Goal: Task Accomplishment & Management: Use online tool/utility

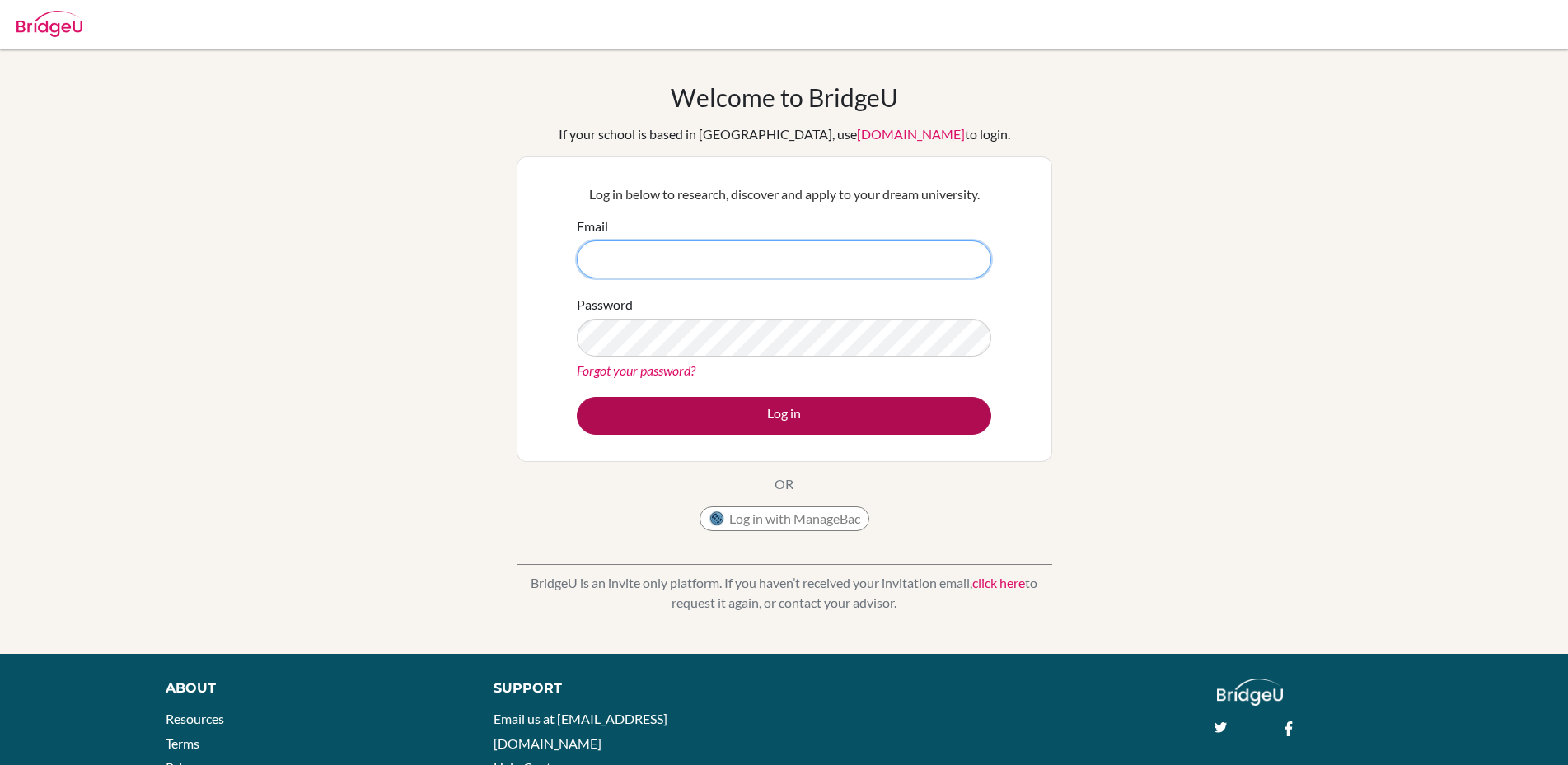
type input "[PERSON_NAME][EMAIL_ADDRESS][DOMAIN_NAME]"
click at [789, 415] on button "Log in" at bounding box center [784, 415] width 414 height 38
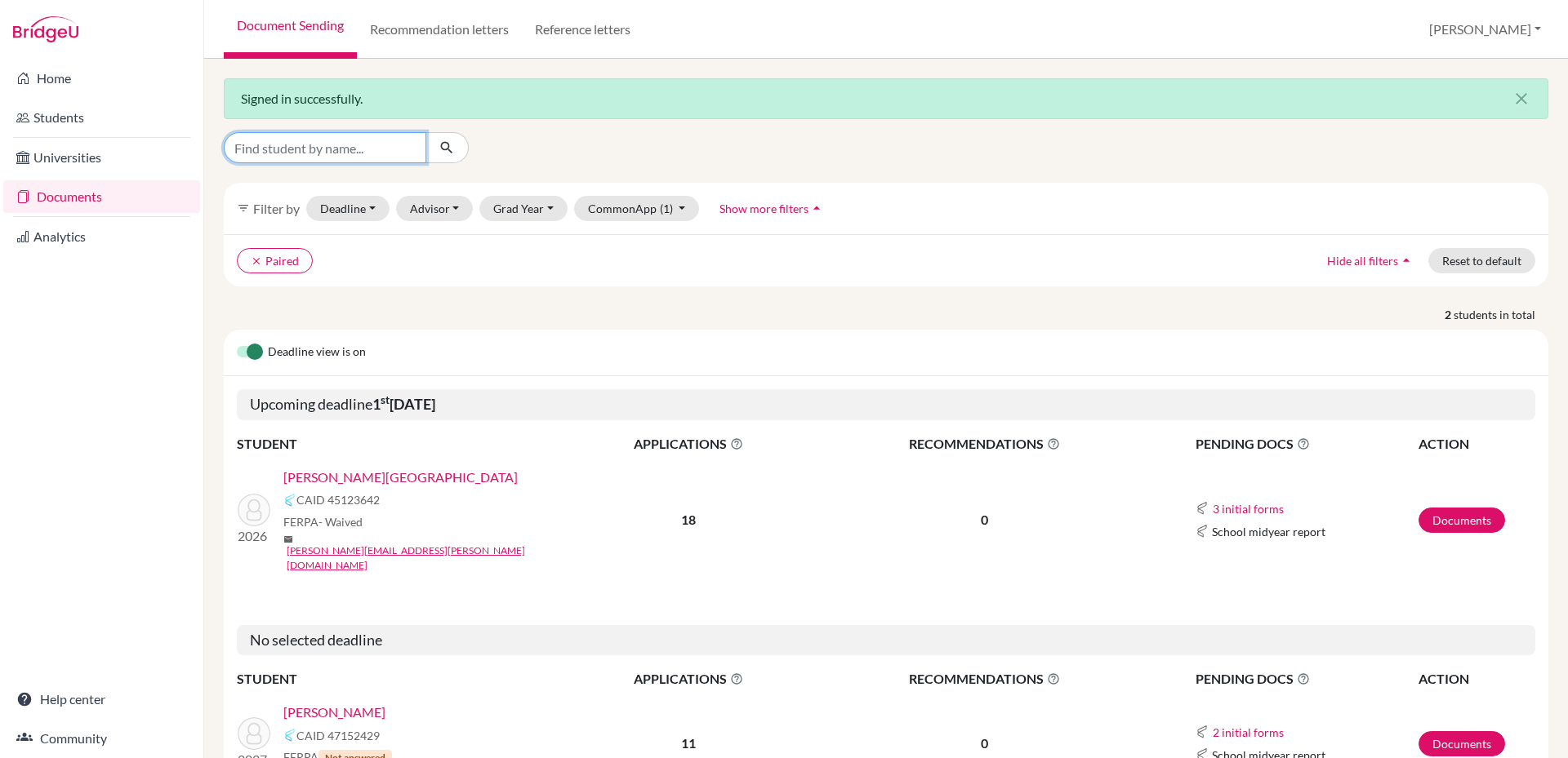
click at [344, 148] on input "Find student by name..." at bounding box center [325, 148] width 203 height 31
type input "krit"
click at [446, 146] on icon "submit" at bounding box center [447, 148] width 17 height 16
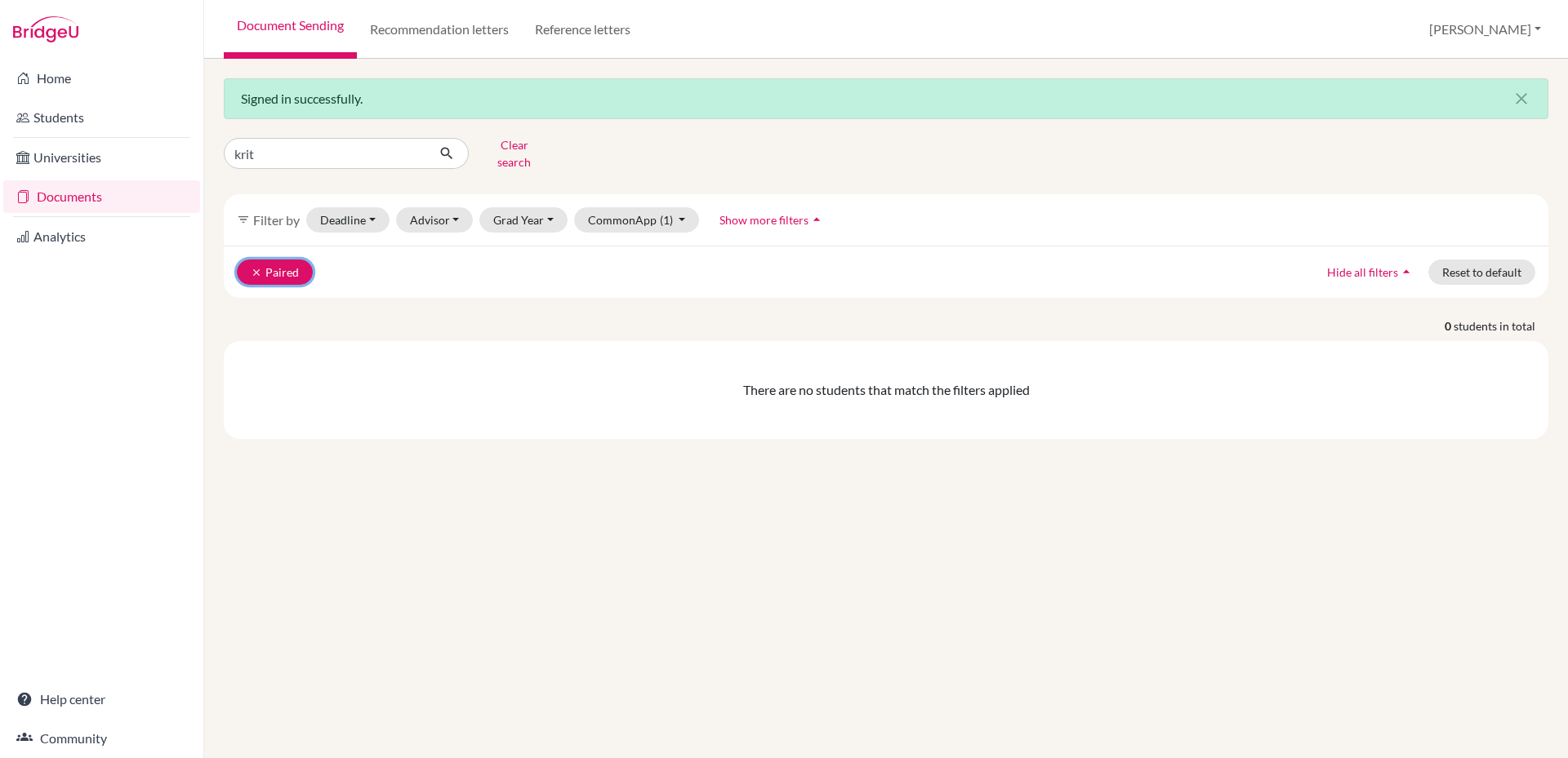
click at [255, 267] on icon "clear" at bounding box center [256, 272] width 11 height 11
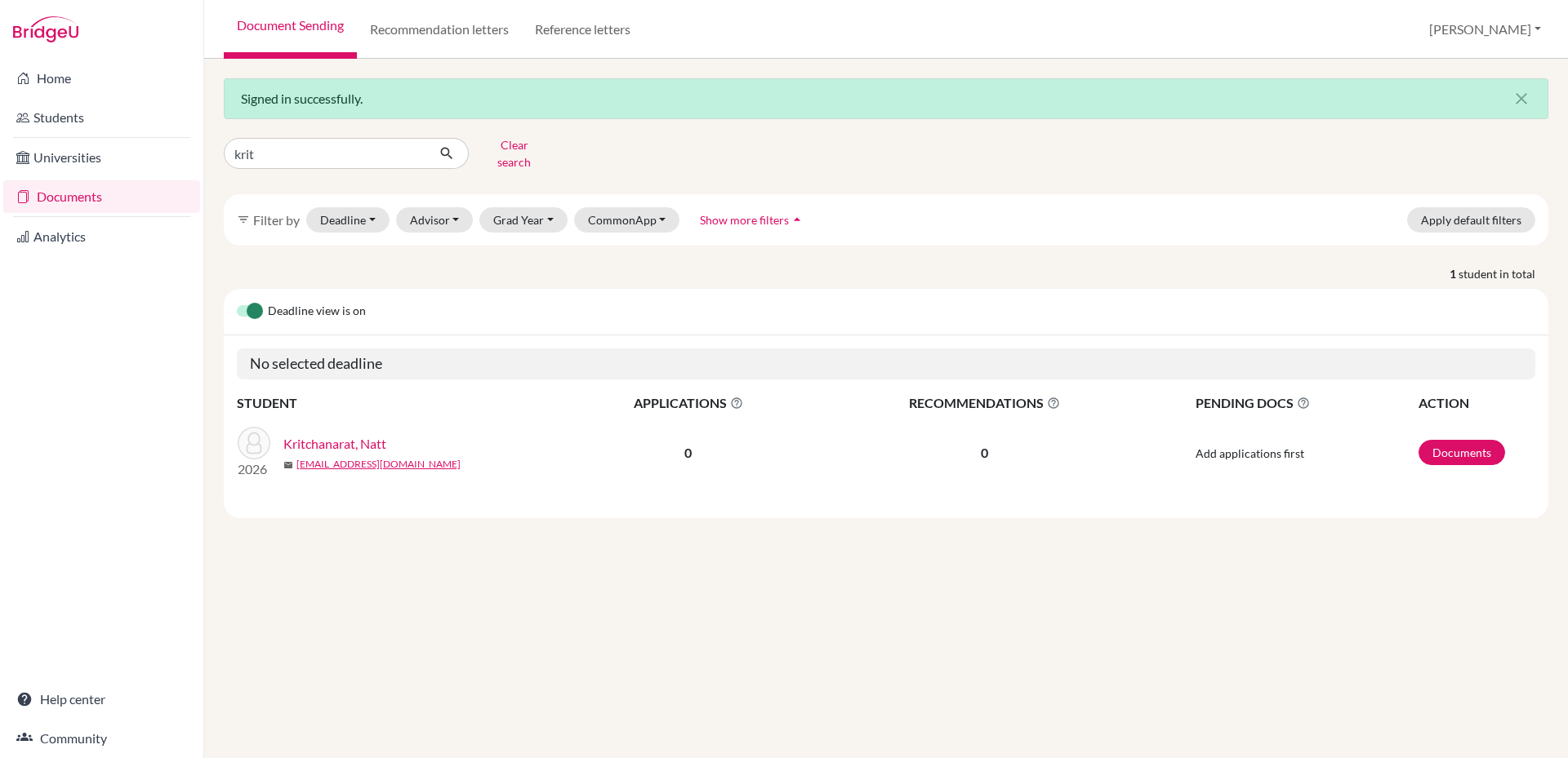
click at [356, 434] on link "Kritchanarat, Natt" at bounding box center [335, 444] width 103 height 19
